Goal: Navigation & Orientation: Find specific page/section

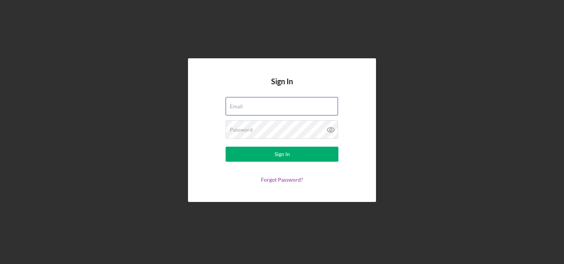
type input "[EMAIL_ADDRESS][DOMAIN_NAME]"
click at [285, 93] on h4 "Sign In" at bounding box center [282, 87] width 22 height 20
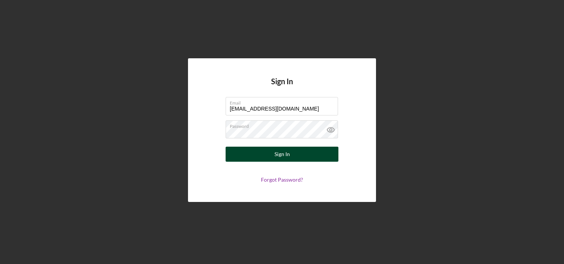
click at [275, 156] on div "Sign In" at bounding box center [282, 154] width 15 height 15
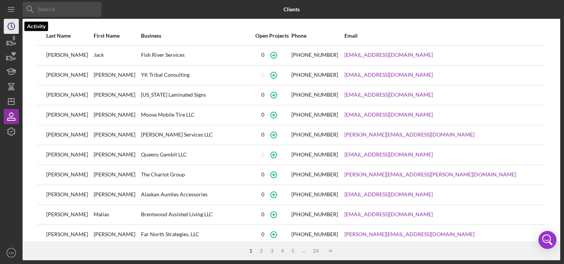
click at [15, 27] on circle "button" at bounding box center [11, 26] width 7 height 7
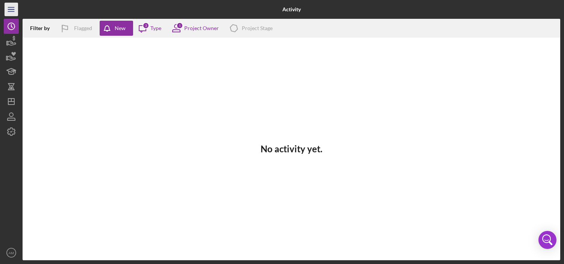
click at [12, 14] on icon "Icon/Menu" at bounding box center [11, 9] width 17 height 17
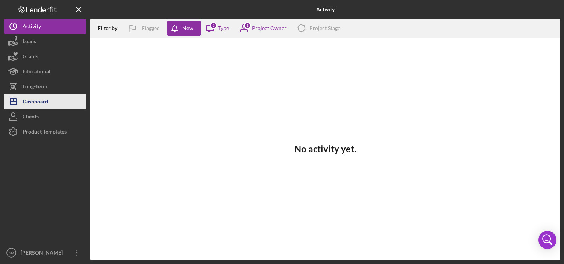
click at [44, 106] on div "Dashboard" at bounding box center [36, 102] width 26 height 17
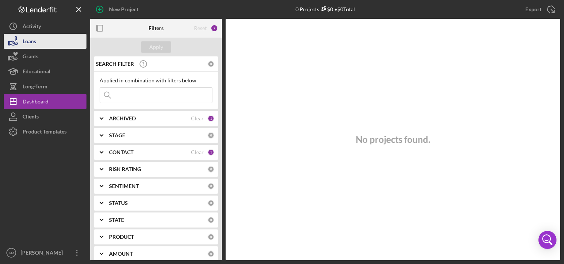
click at [57, 45] on button "Loans" at bounding box center [45, 41] width 83 height 15
